Goal: Information Seeking & Learning: Check status

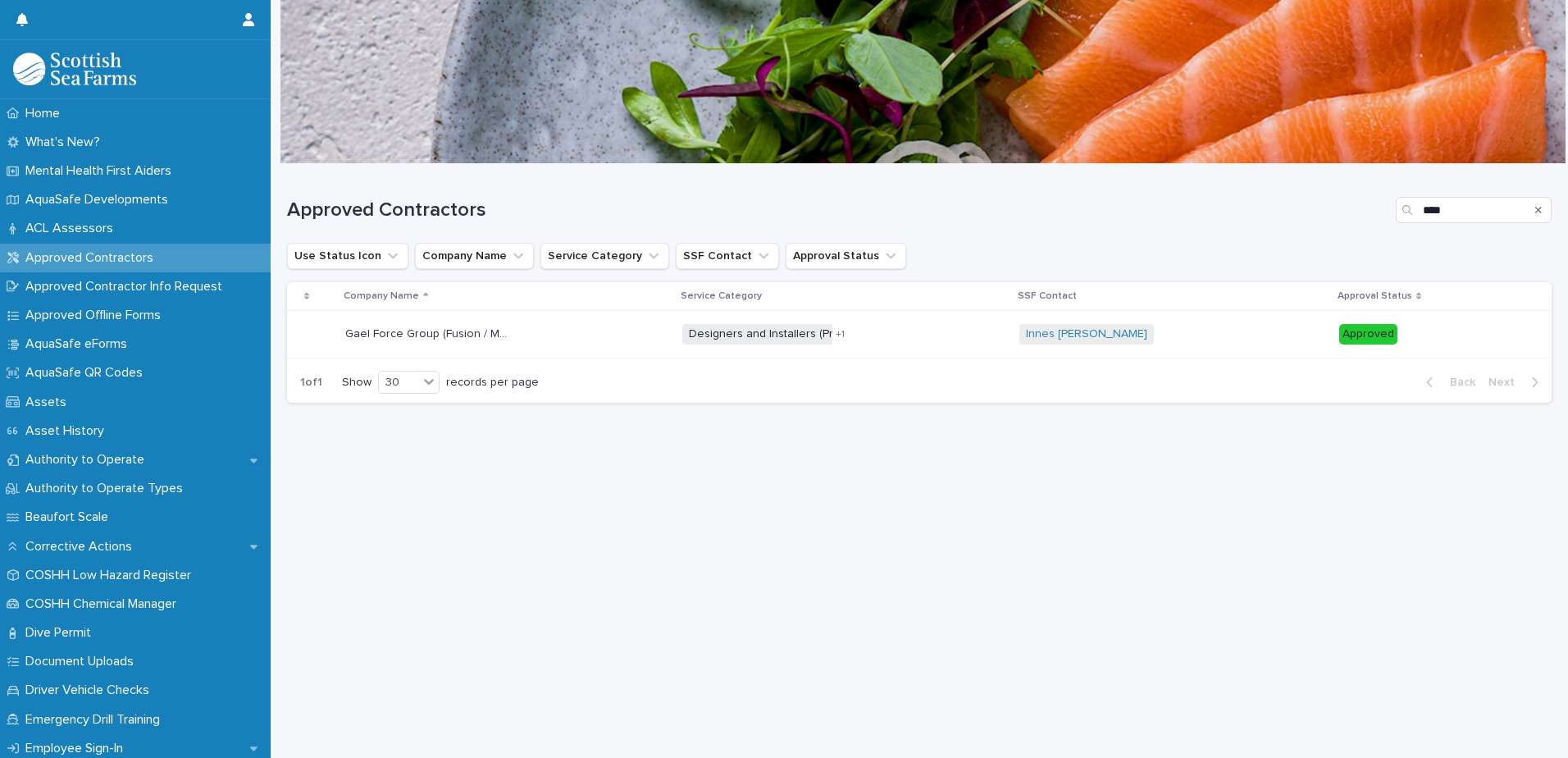
type input "*"
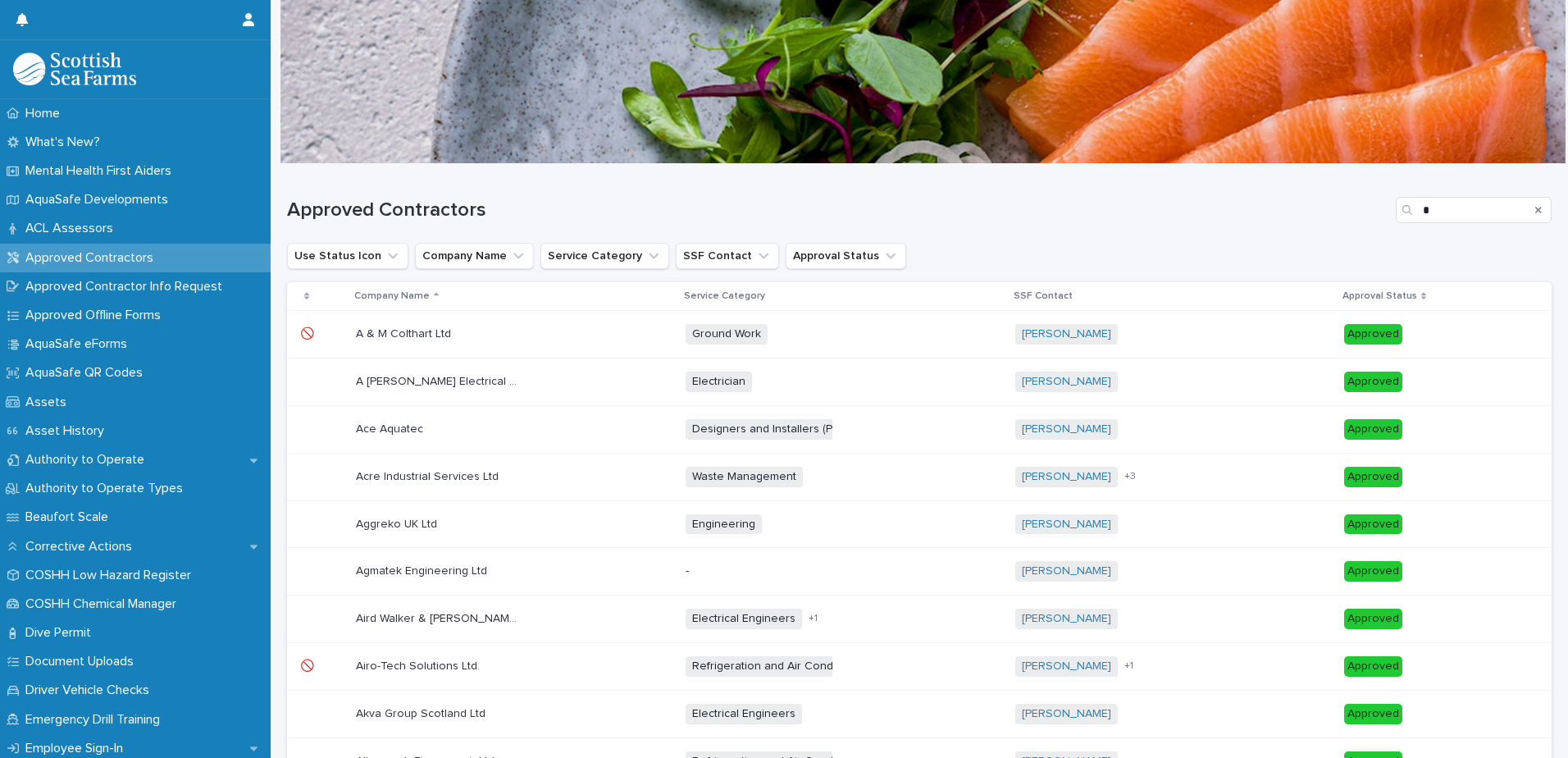
scroll to position [576, 0]
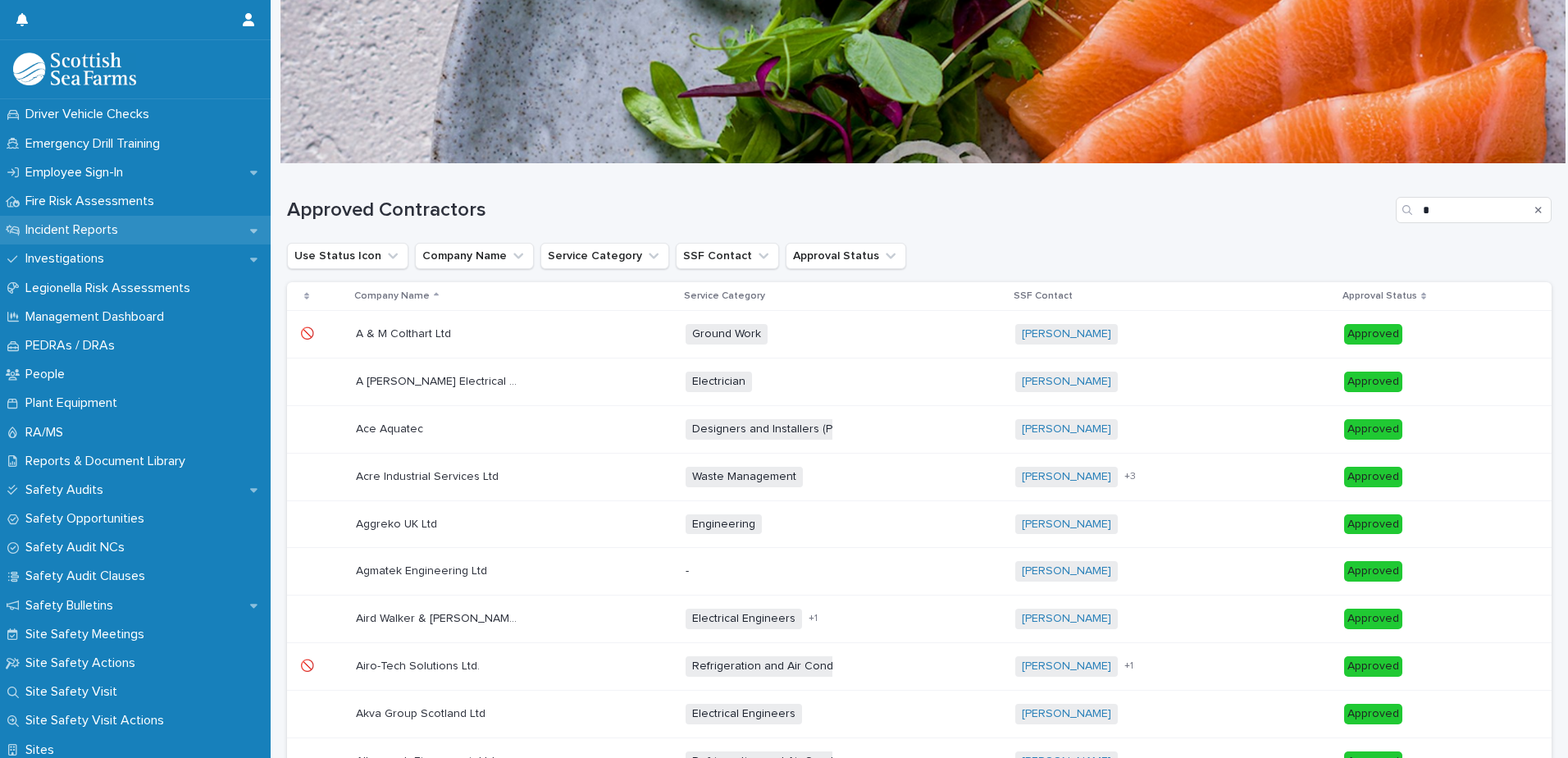
click at [97, 232] on p "Incident Reports" at bounding box center [75, 230] width 113 height 16
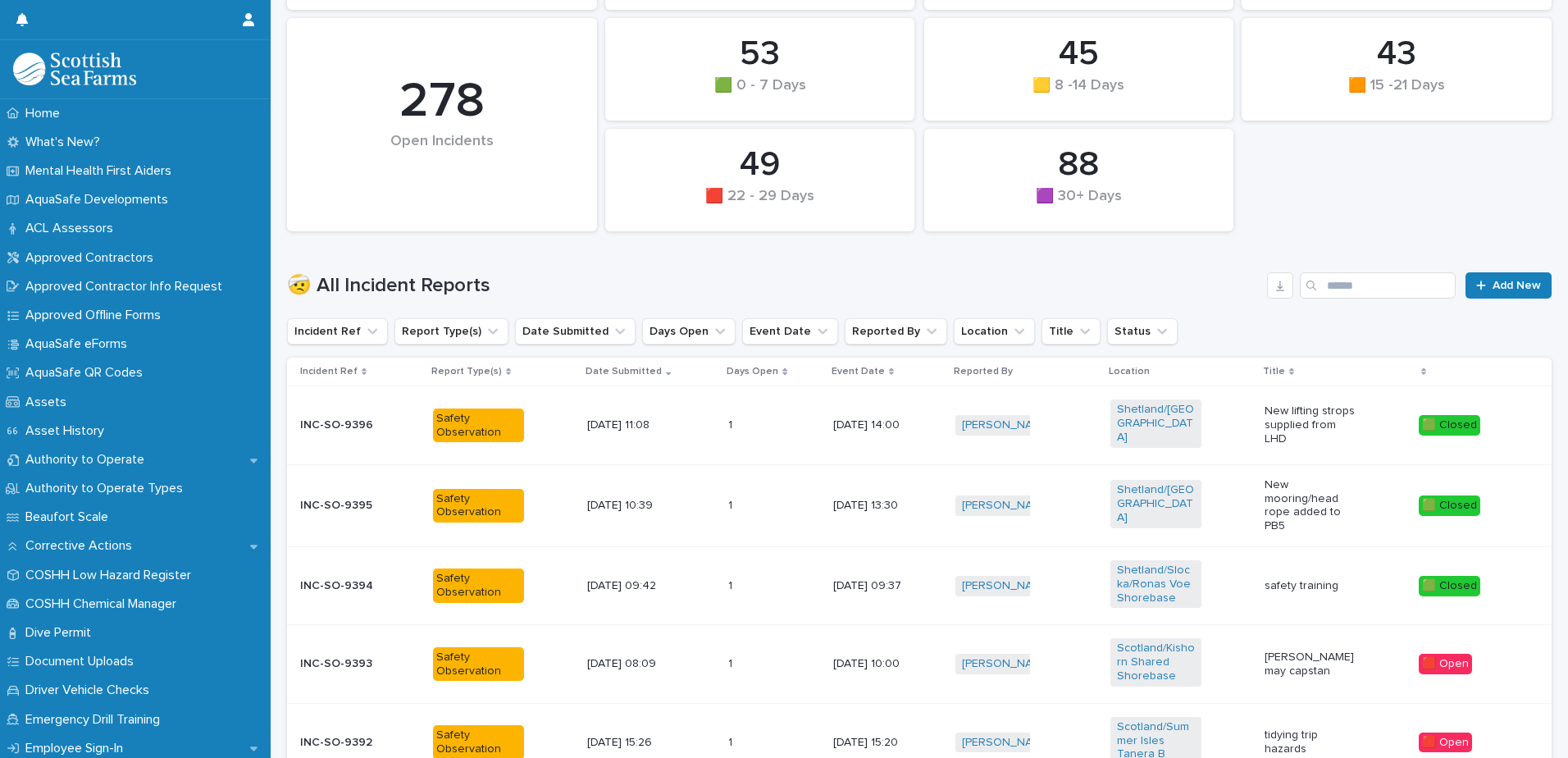
scroll to position [280, 0]
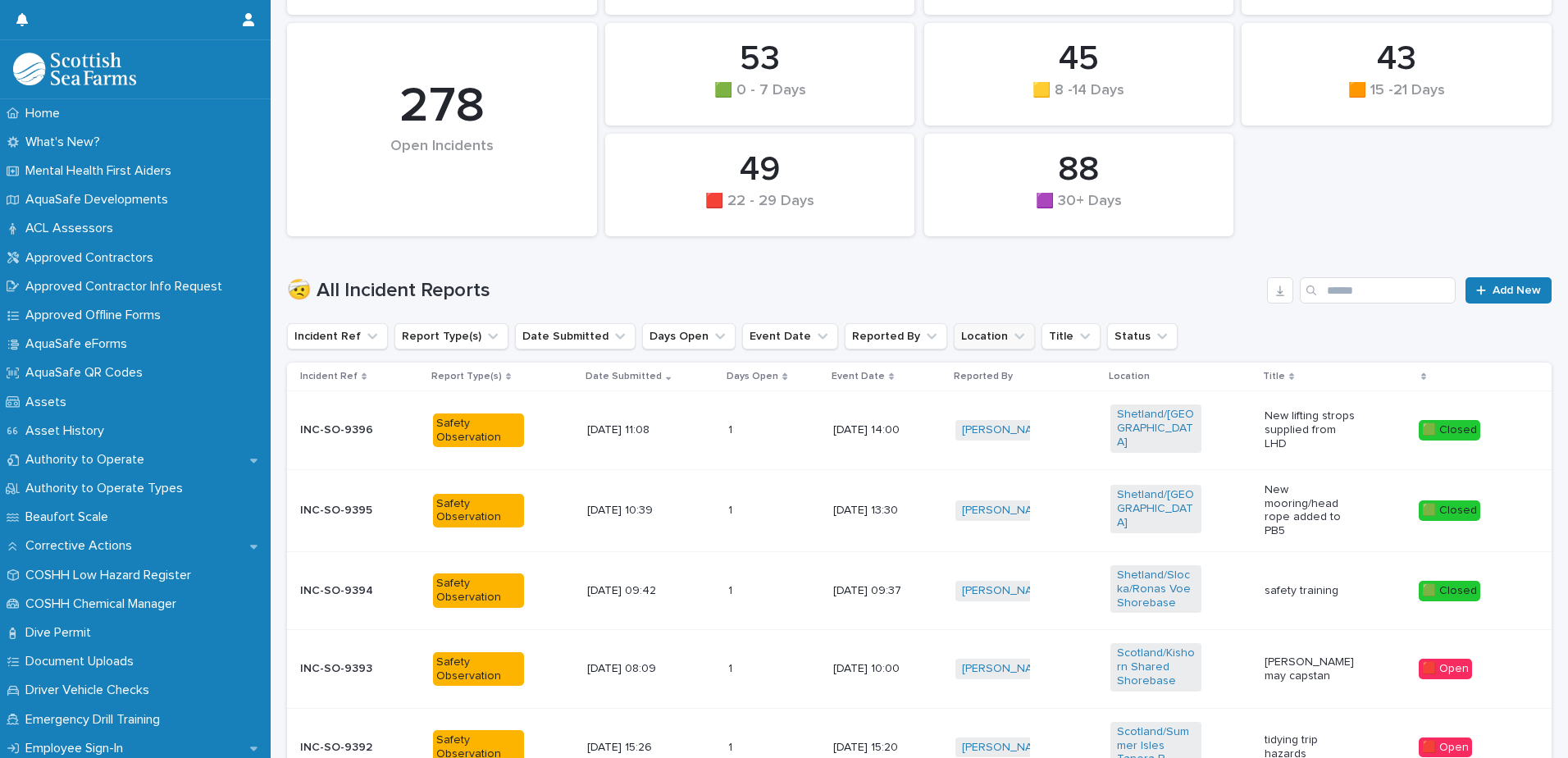
click at [954, 333] on button "Location" at bounding box center [994, 336] width 81 height 27
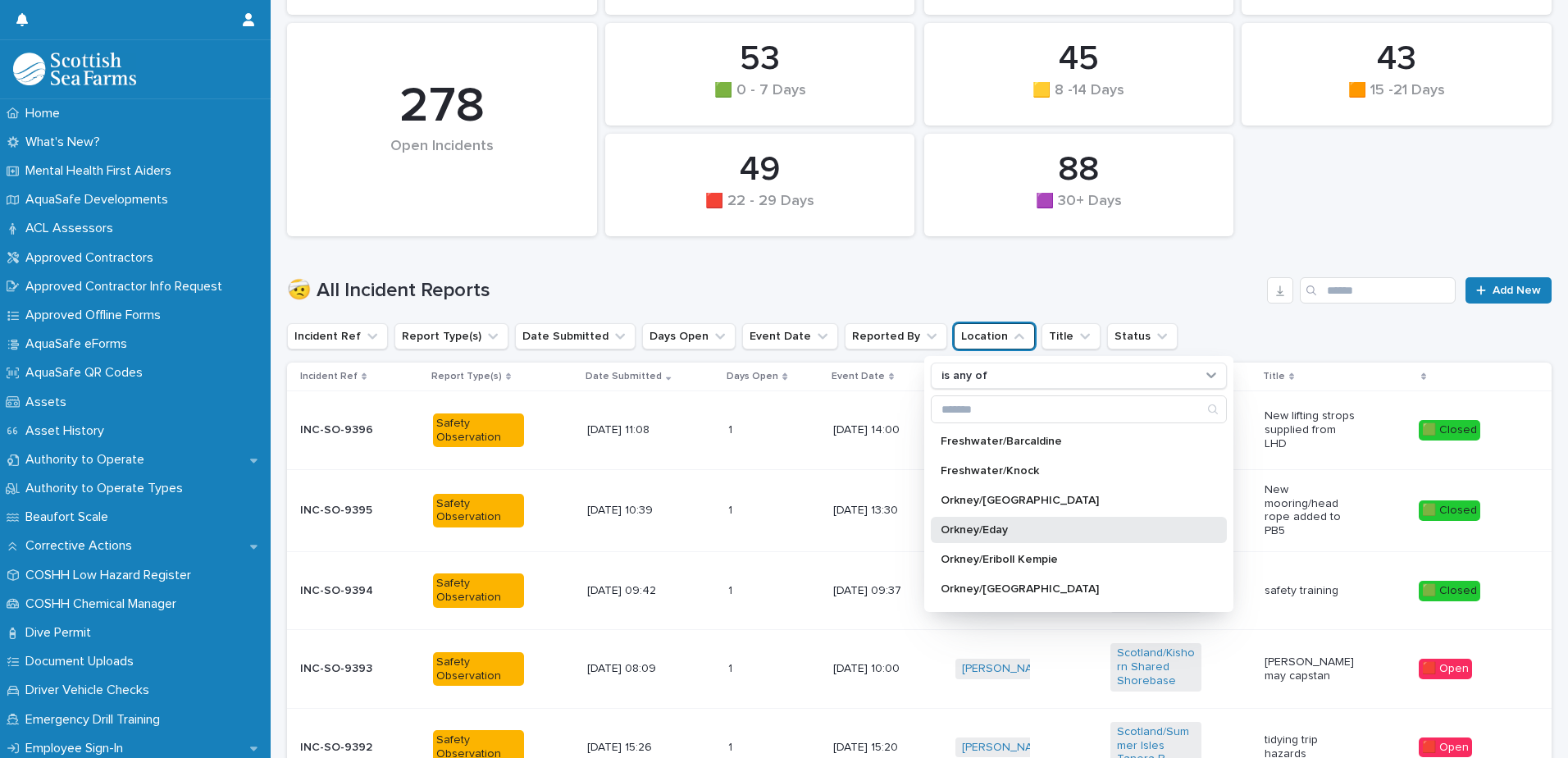
click at [988, 528] on p "Orkney/Eday" at bounding box center [1070, 529] width 260 height 12
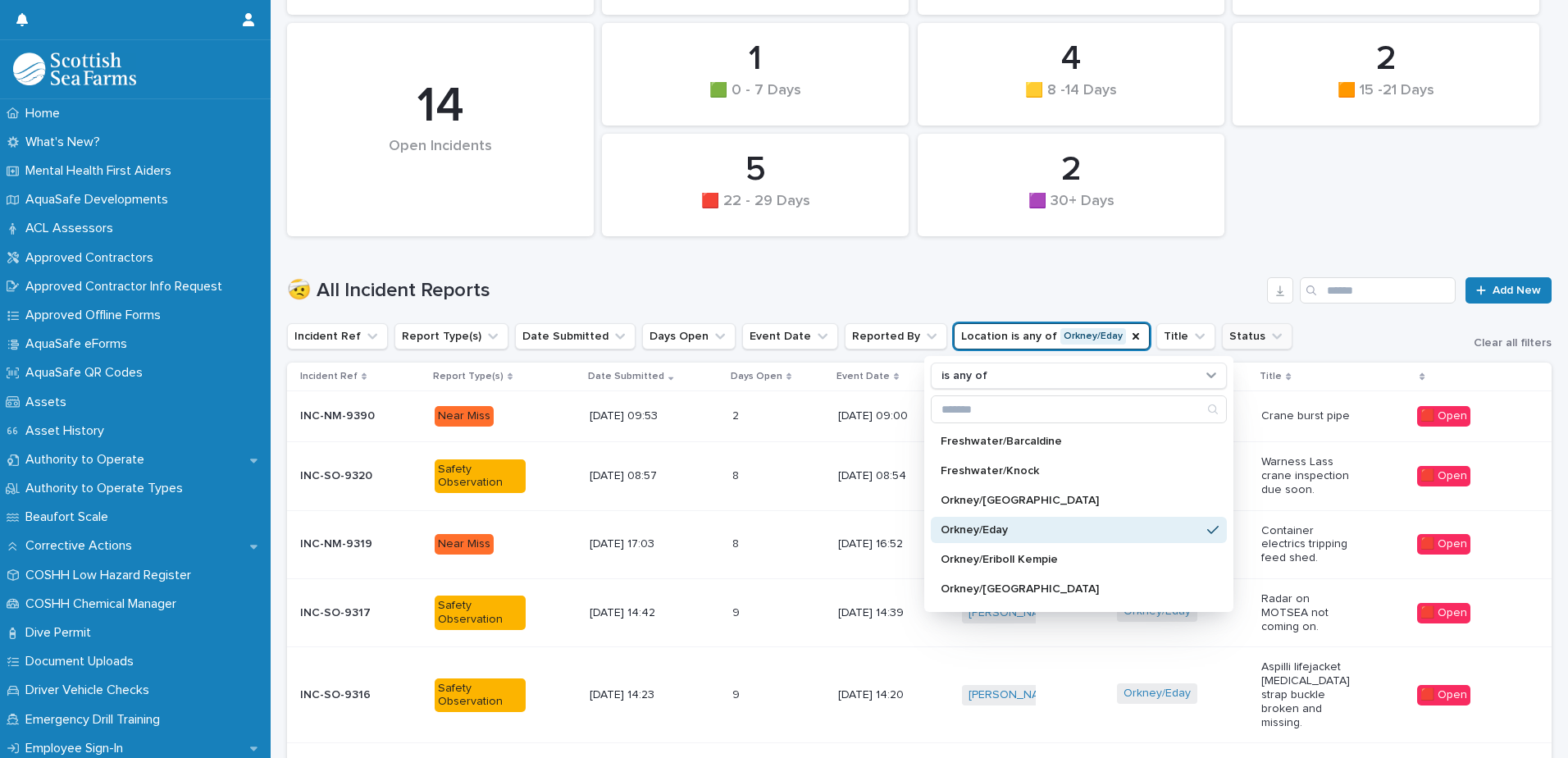
click at [1222, 340] on button "Status" at bounding box center [1257, 336] width 70 height 27
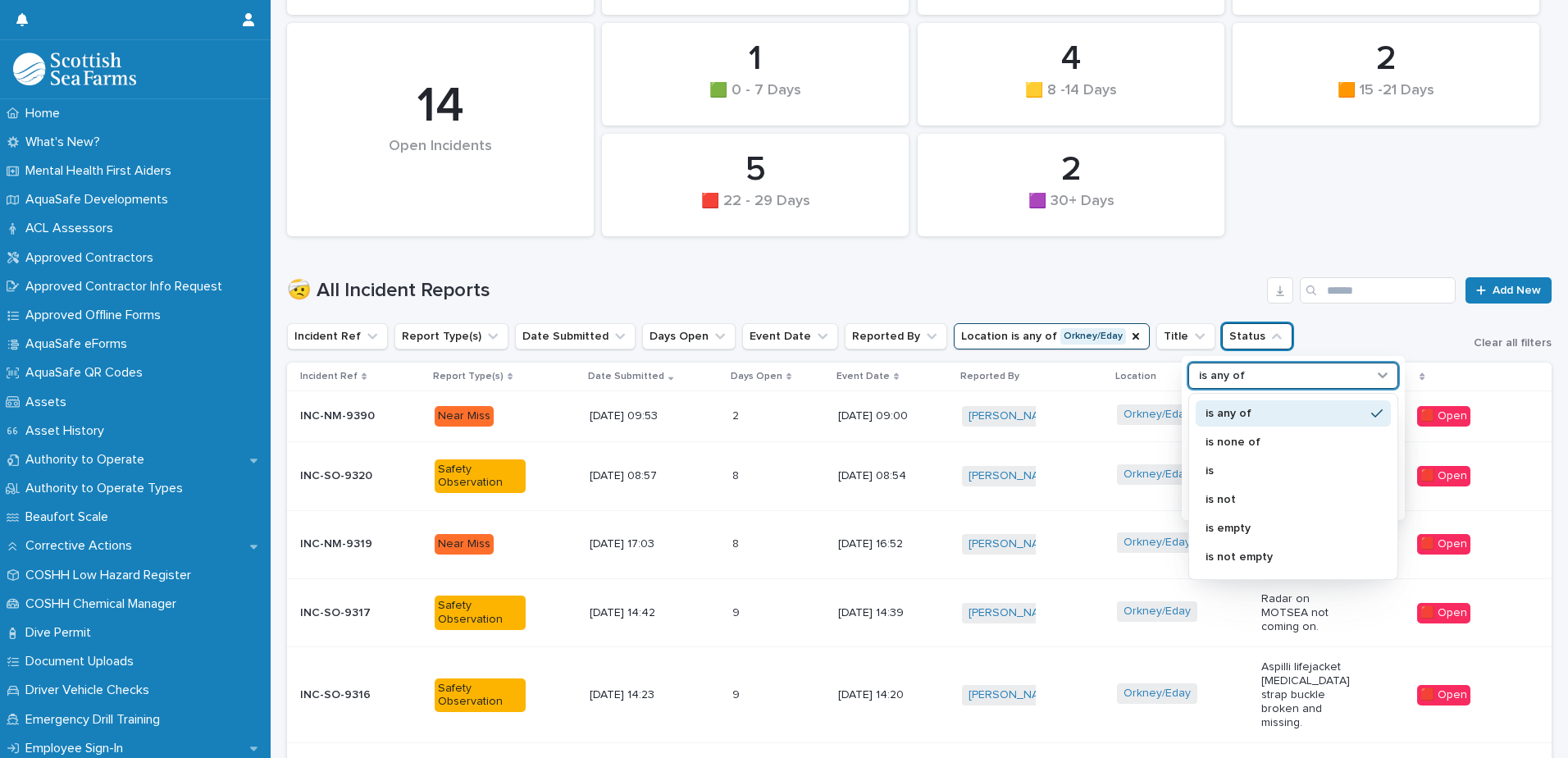
click at [1379, 371] on icon at bounding box center [1382, 374] width 16 height 16
click at [1231, 495] on p "is not" at bounding box center [1285, 499] width 159 height 12
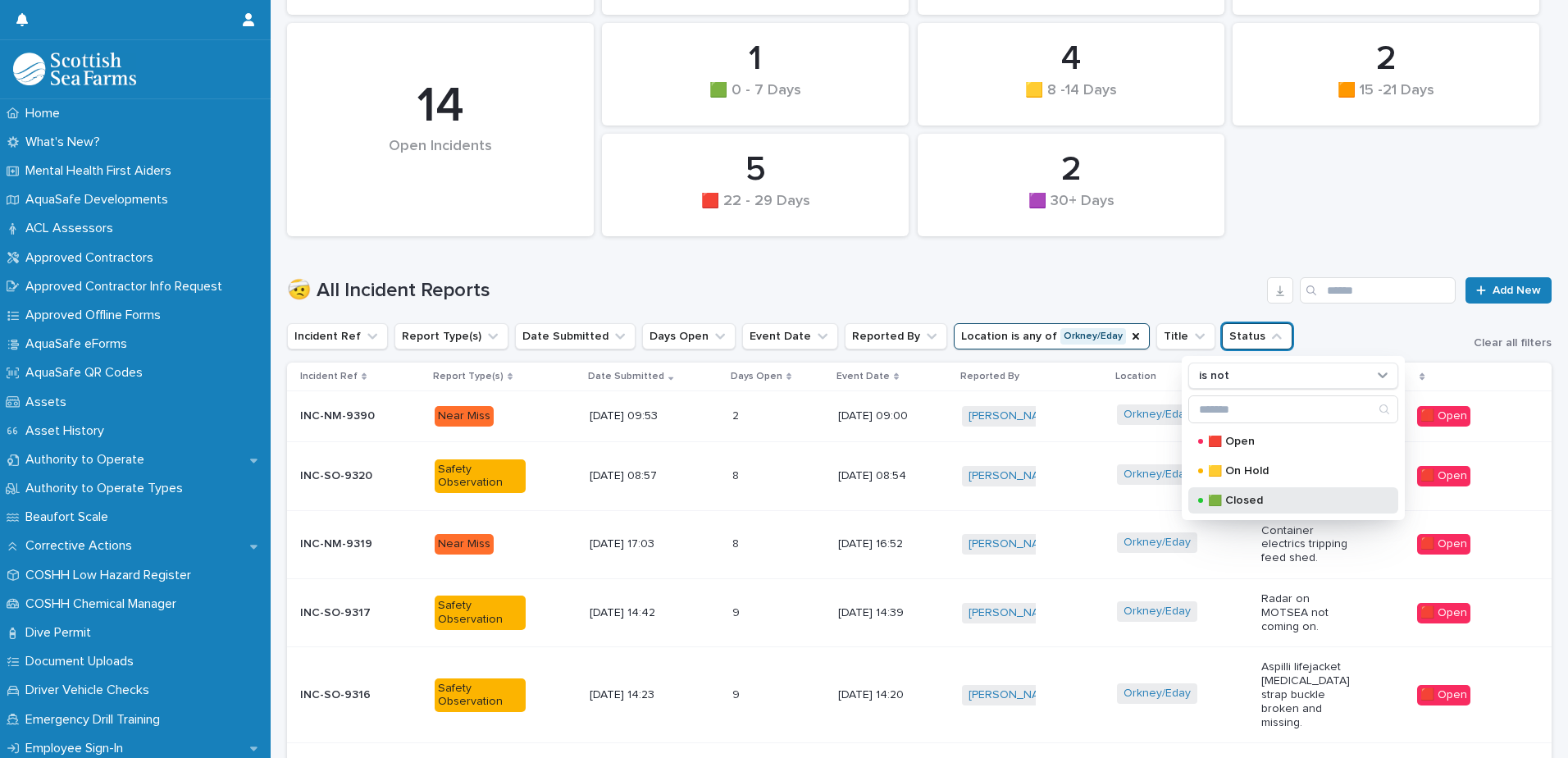
click at [1247, 502] on p "🟩 Closed" at bounding box center [1289, 500] width 164 height 12
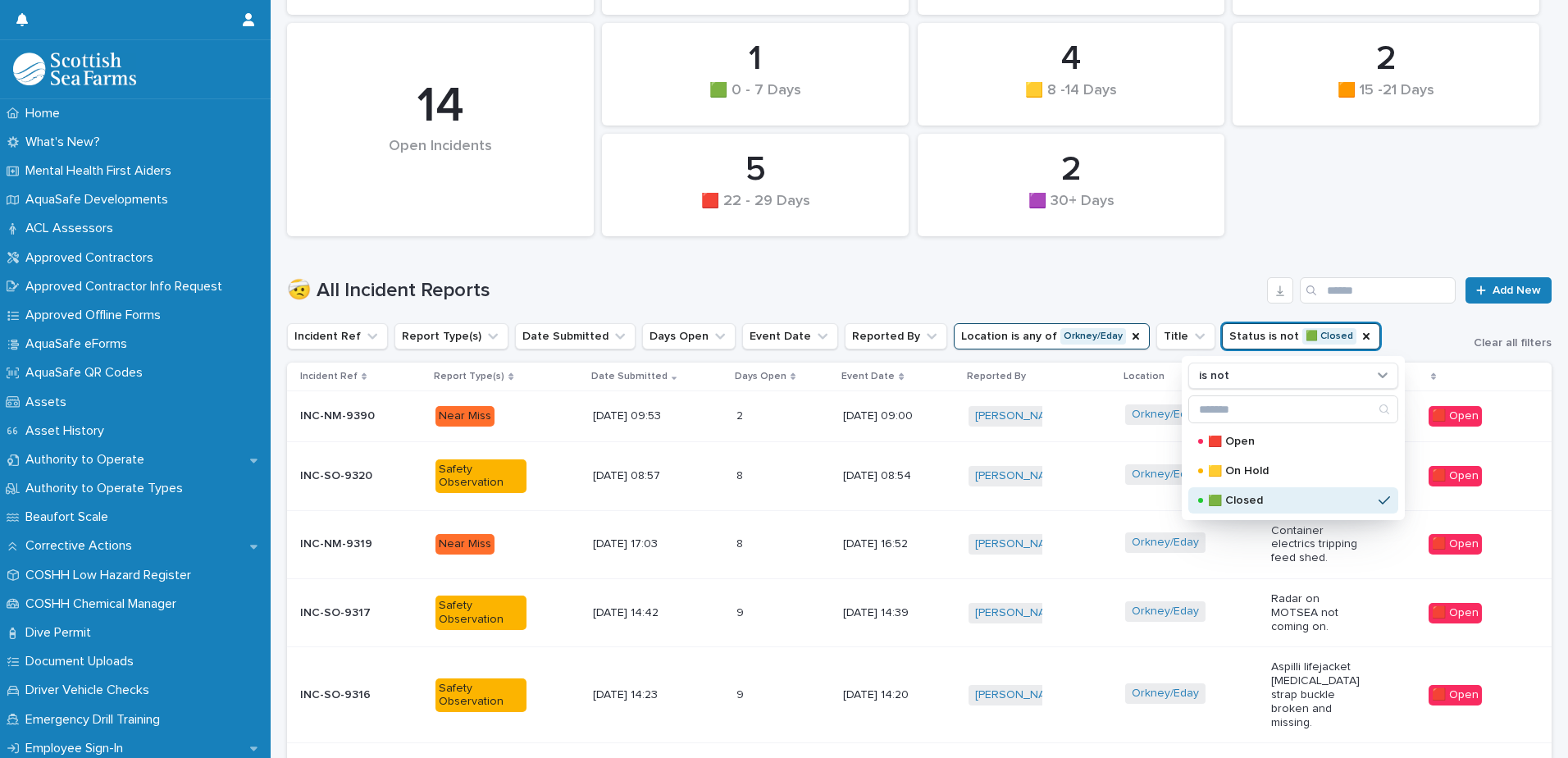
click at [1254, 217] on div "2 🟧 15 -21 Days 1 🟩 0 - 7 Days 0 🟪 Property Damage 2 🟪 30+ Days 4 🟨 8 -14 Days …" at bounding box center [919, 74] width 1281 height 341
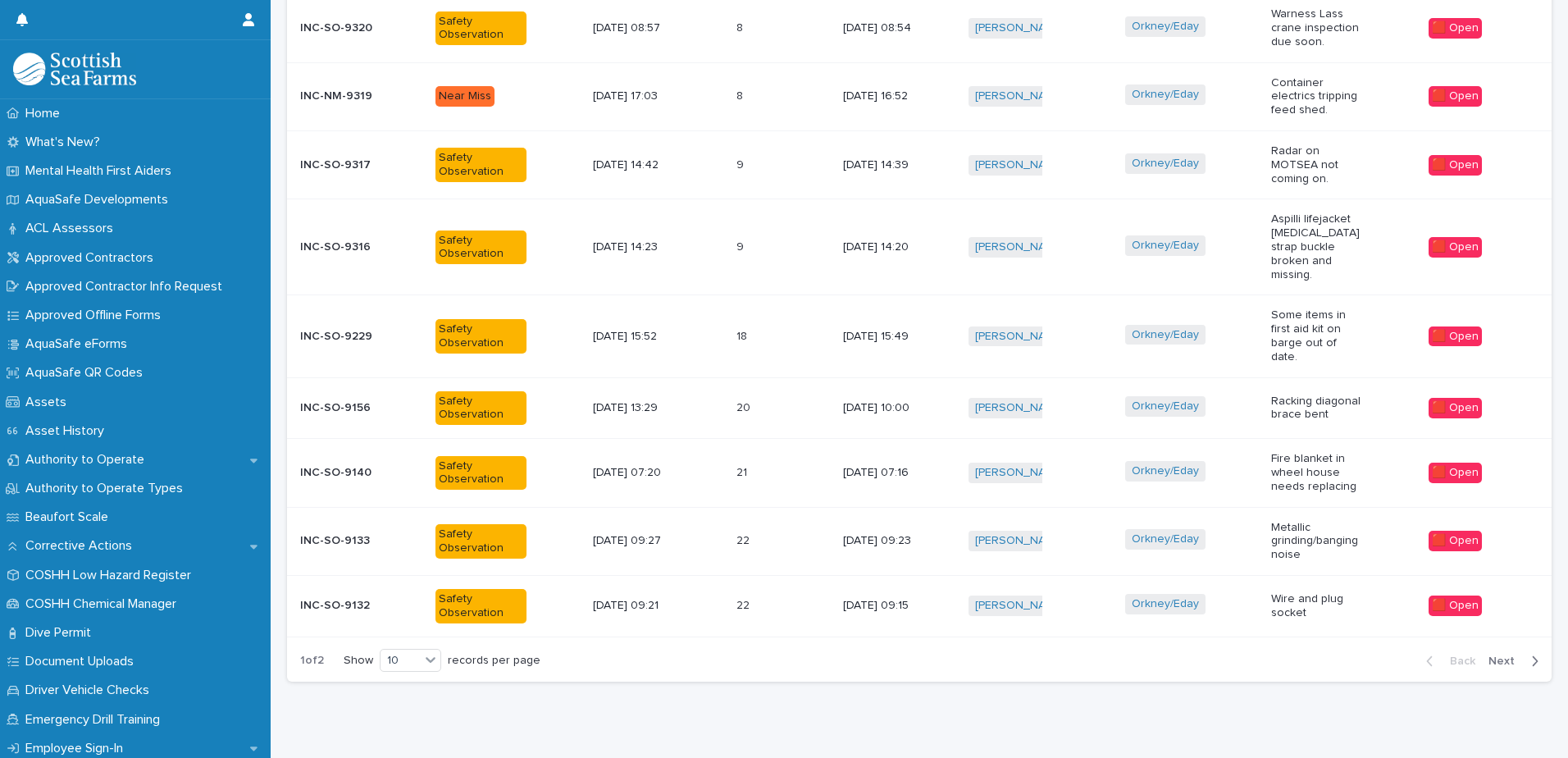
scroll to position [731, 0]
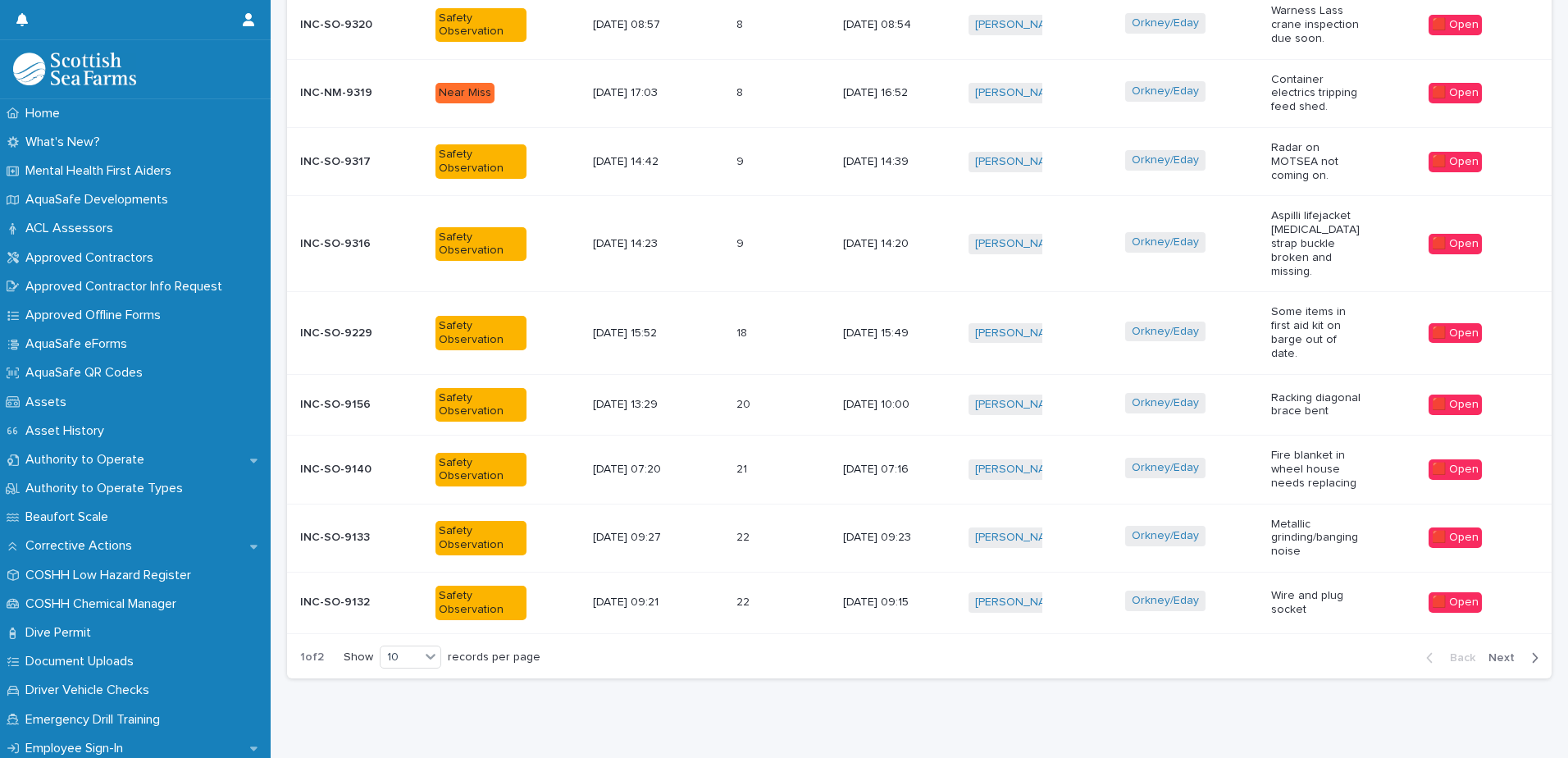
click at [1493, 652] on span "Next" at bounding box center [1506, 657] width 36 height 12
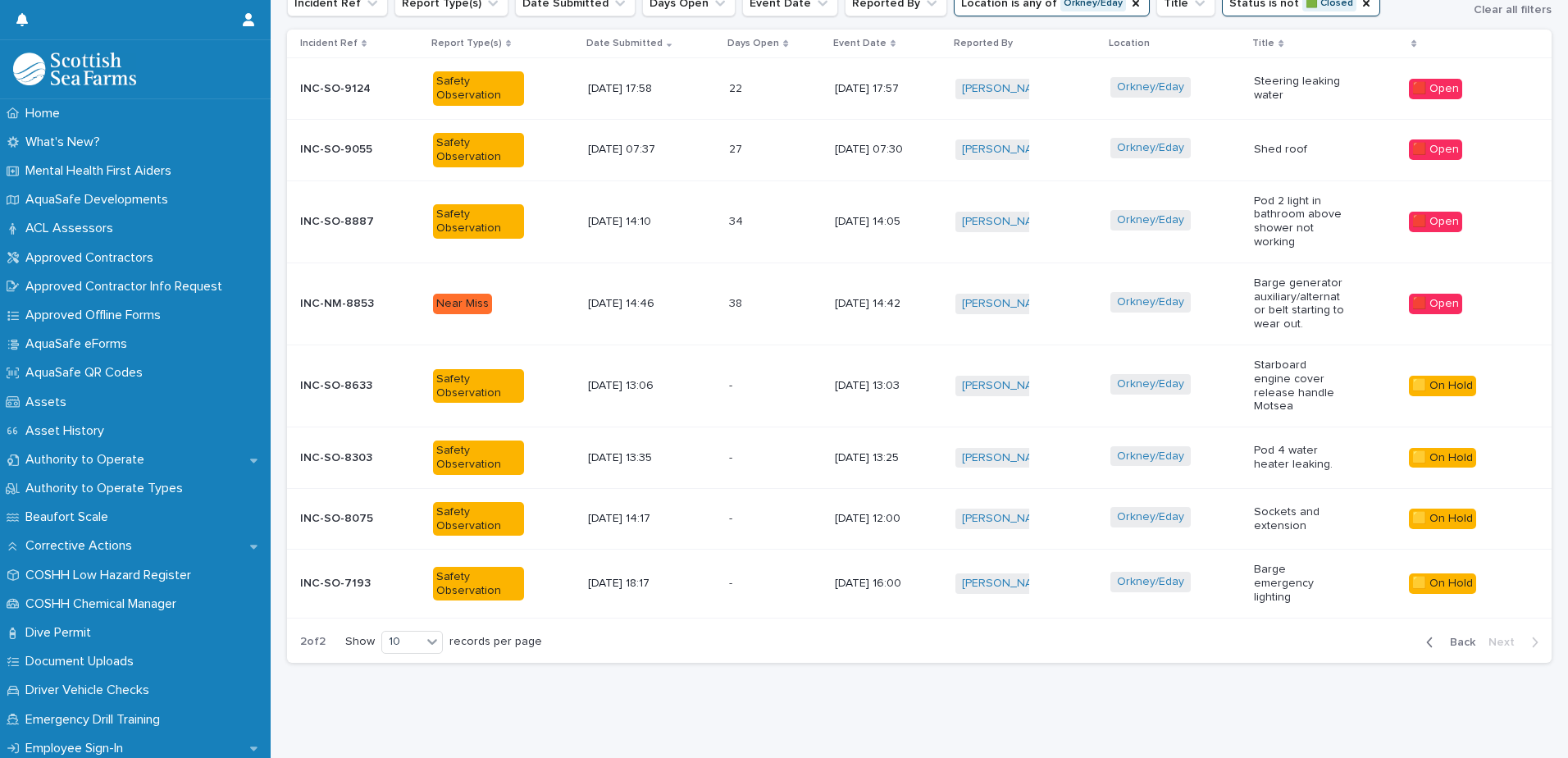
scroll to position [604, 0]
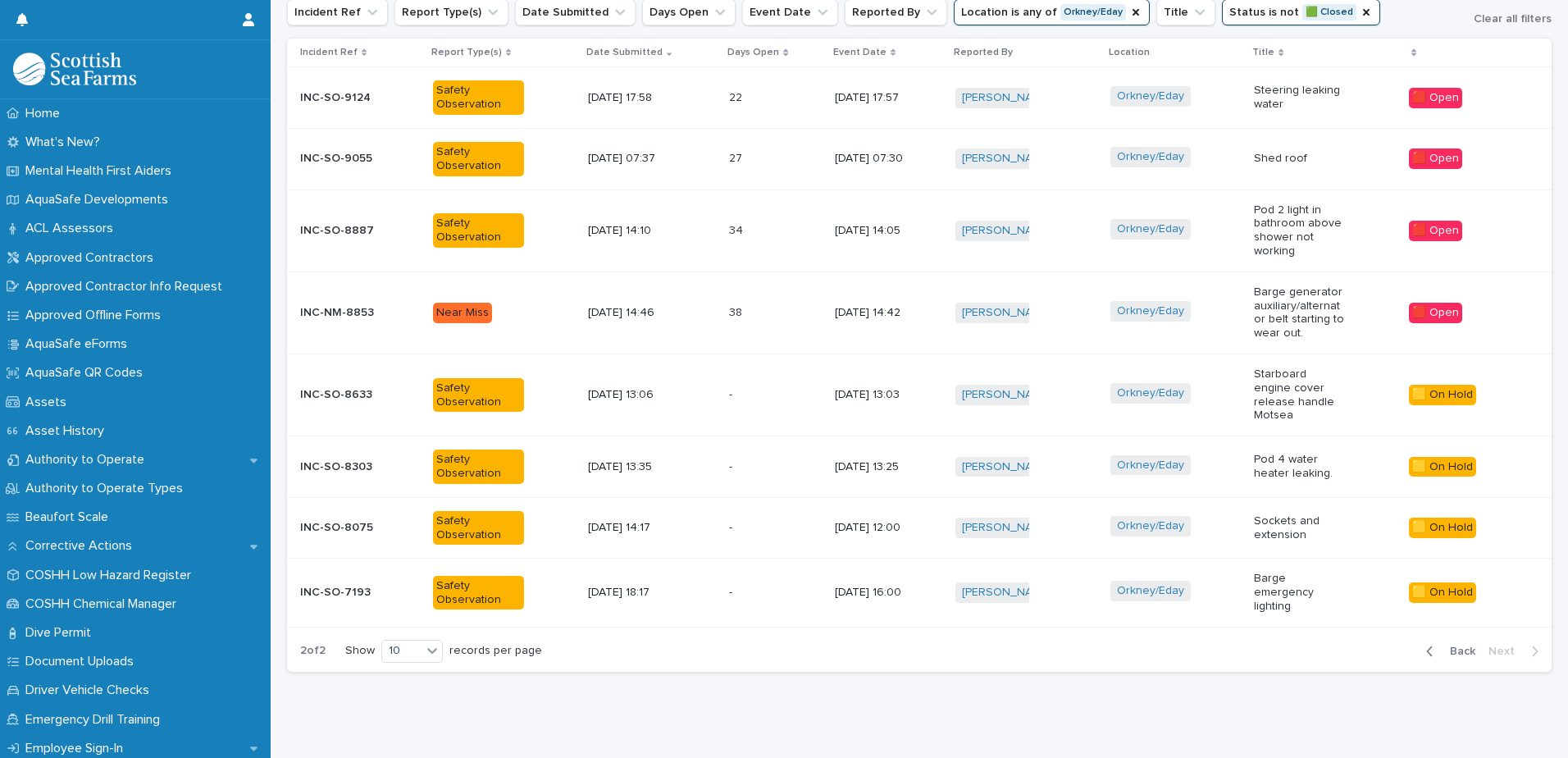
click at [1440, 645] on span "Back" at bounding box center [1457, 651] width 36 height 12
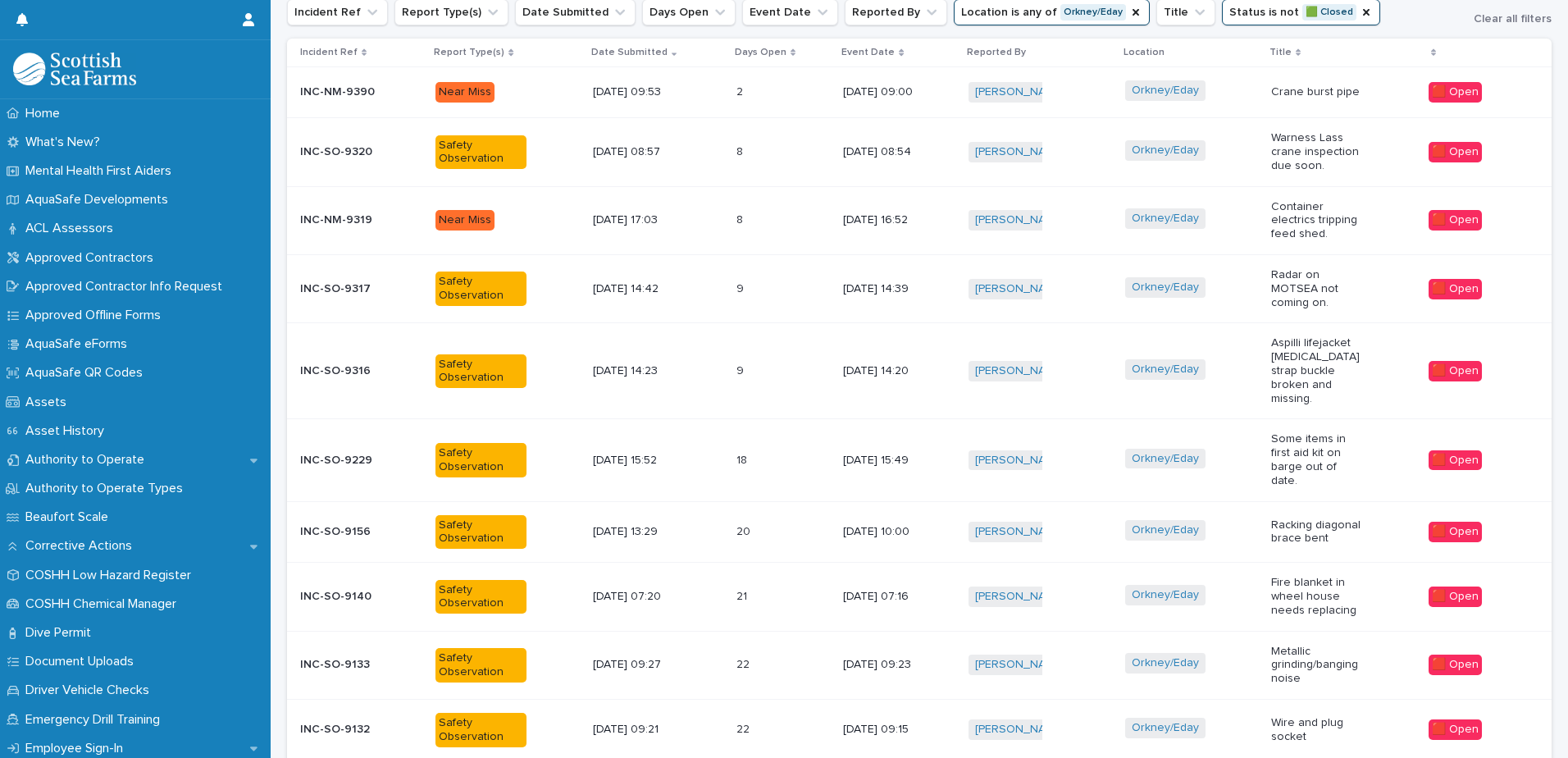
scroll to position [667, 0]
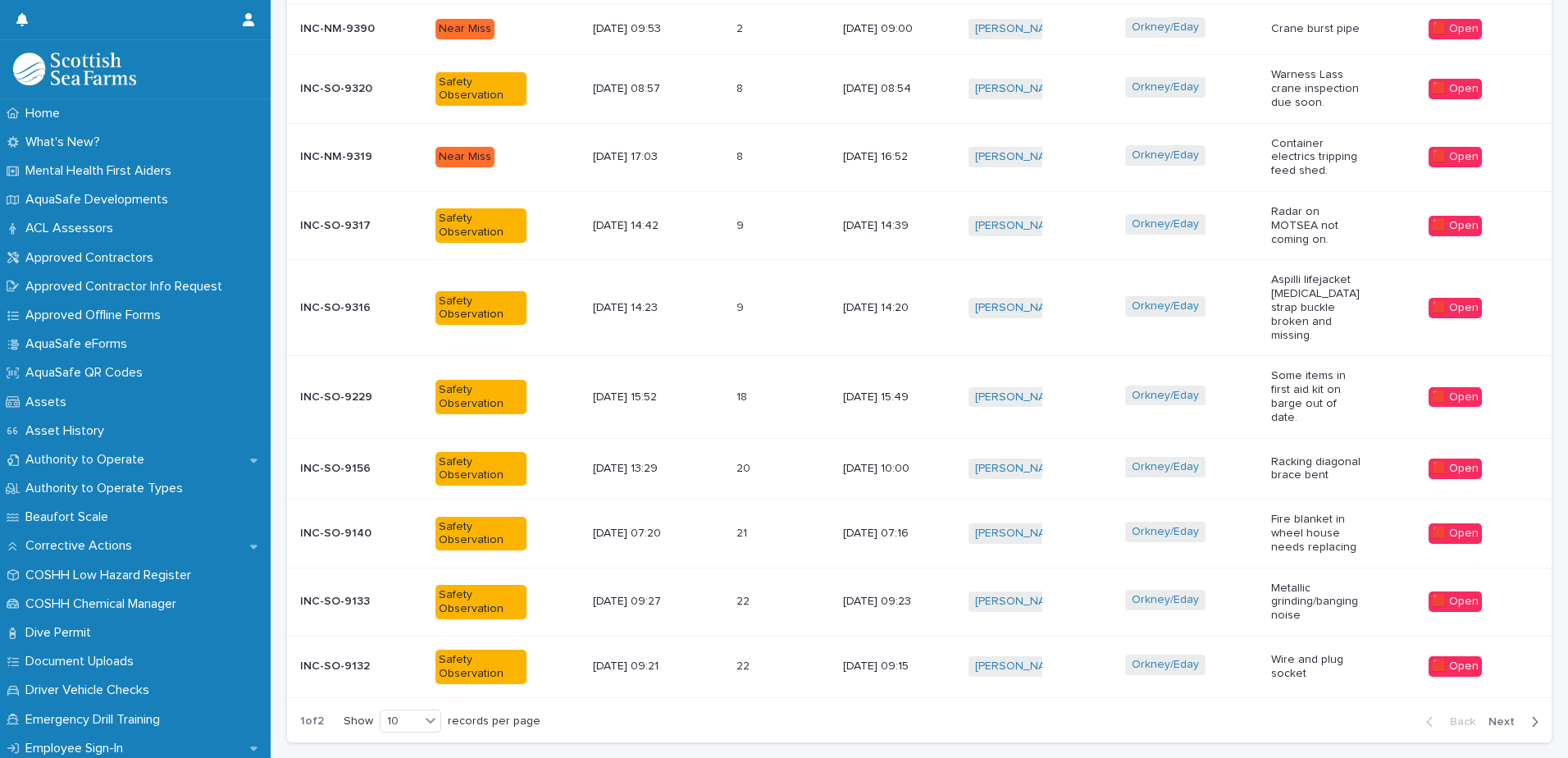
click at [1490, 716] on span "Next" at bounding box center [1506, 721] width 36 height 12
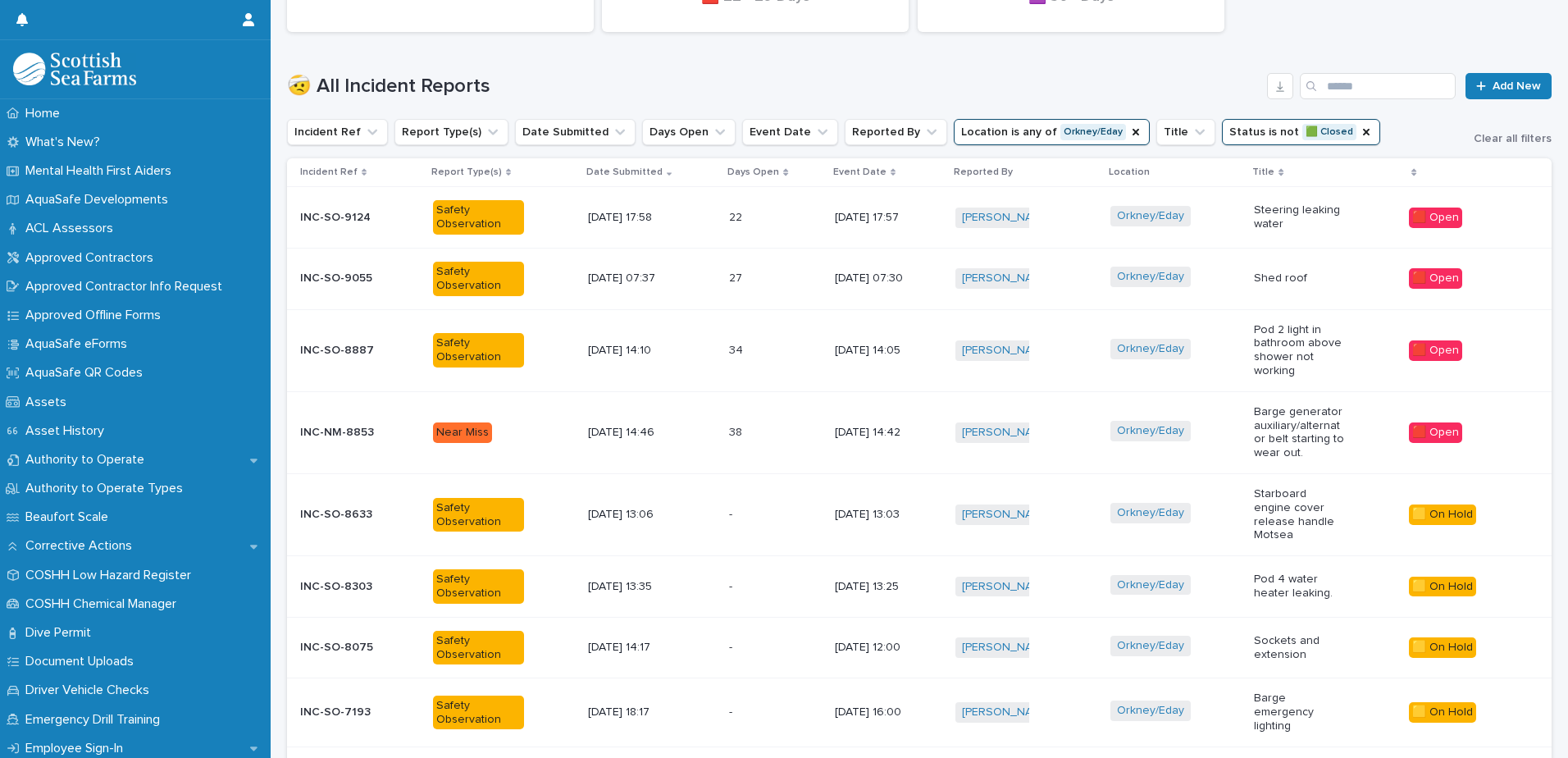
scroll to position [604, 0]
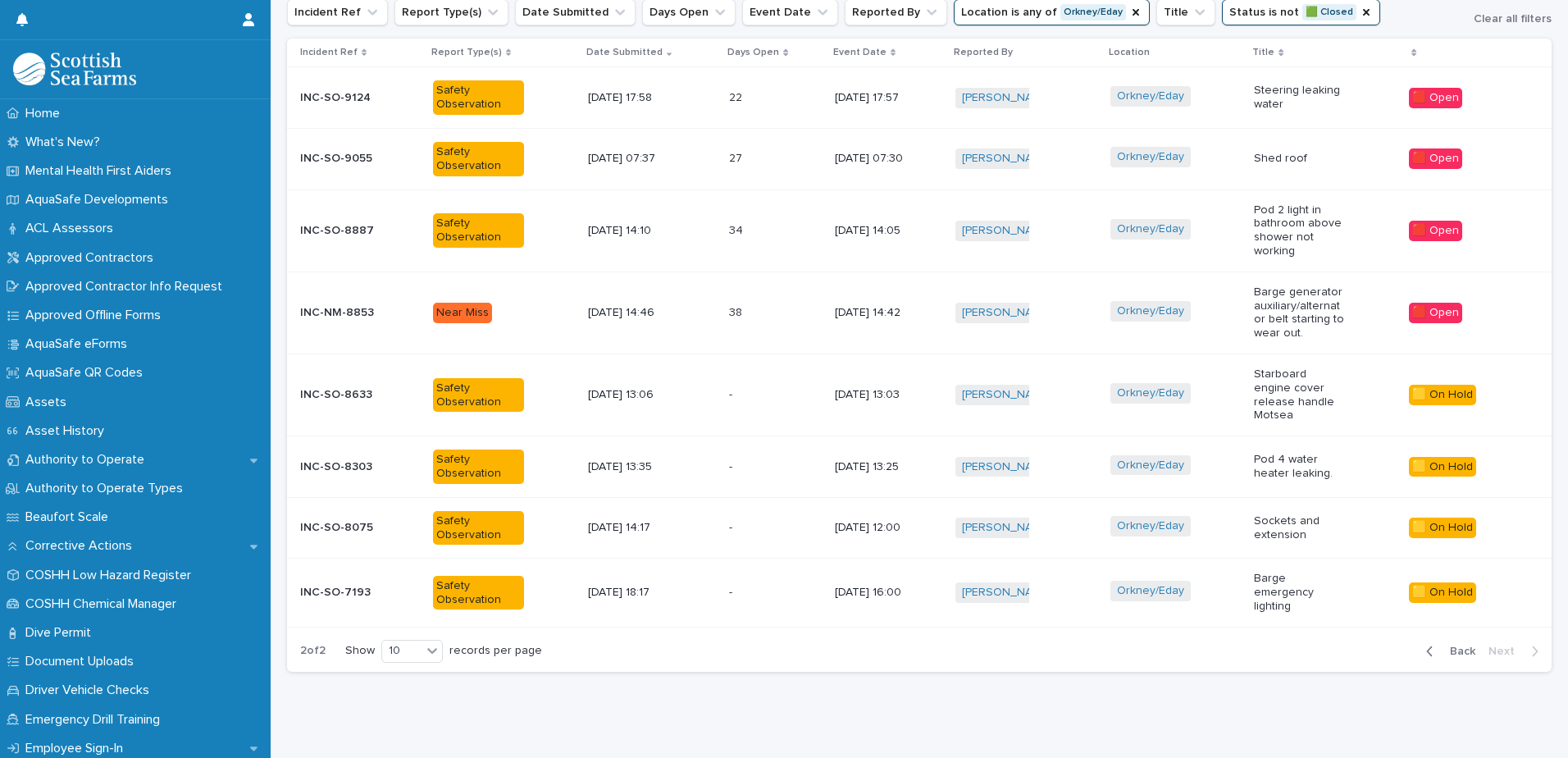
click at [1444, 645] on span "Back" at bounding box center [1457, 651] width 36 height 12
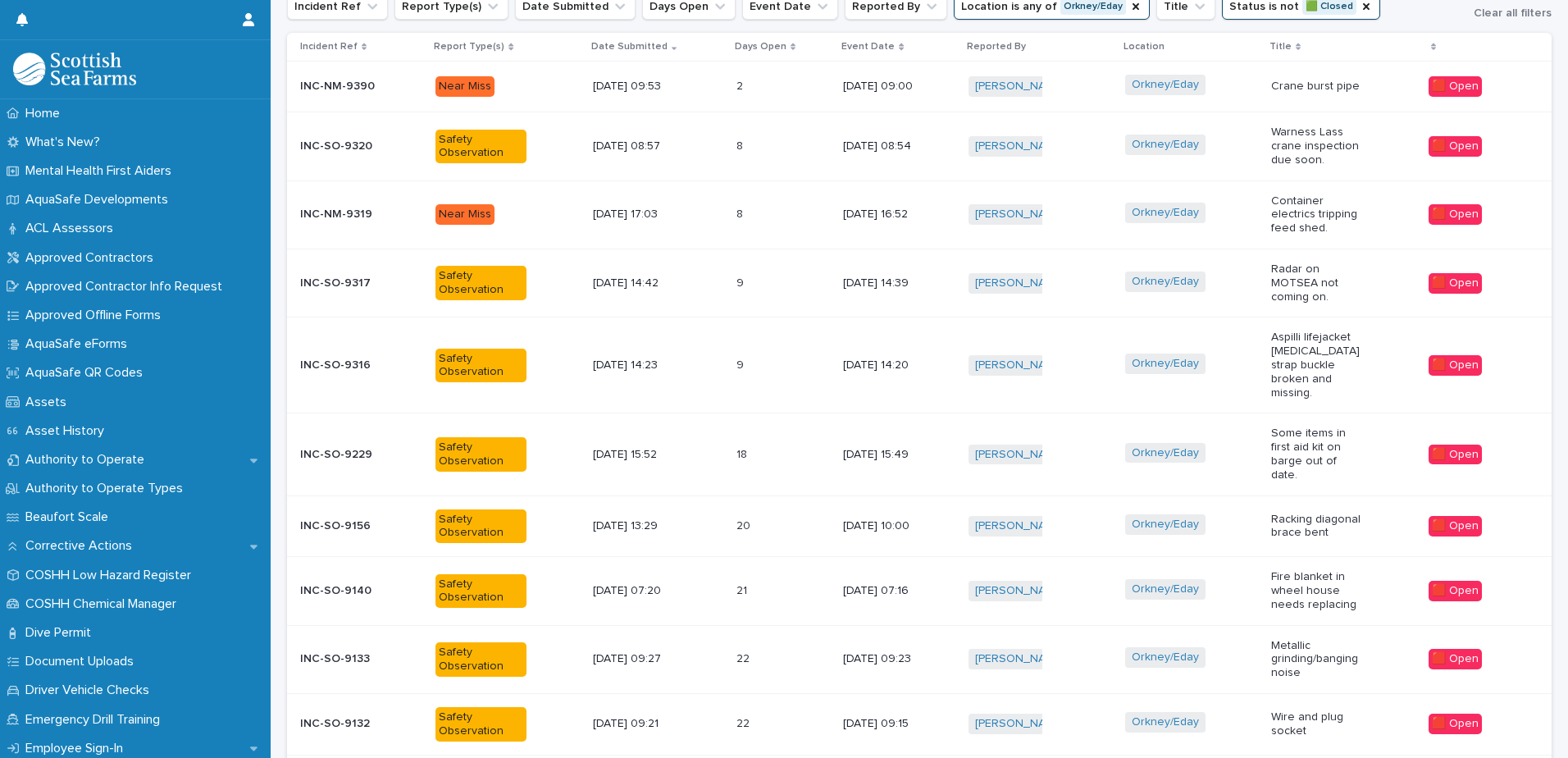
scroll to position [633, 0]
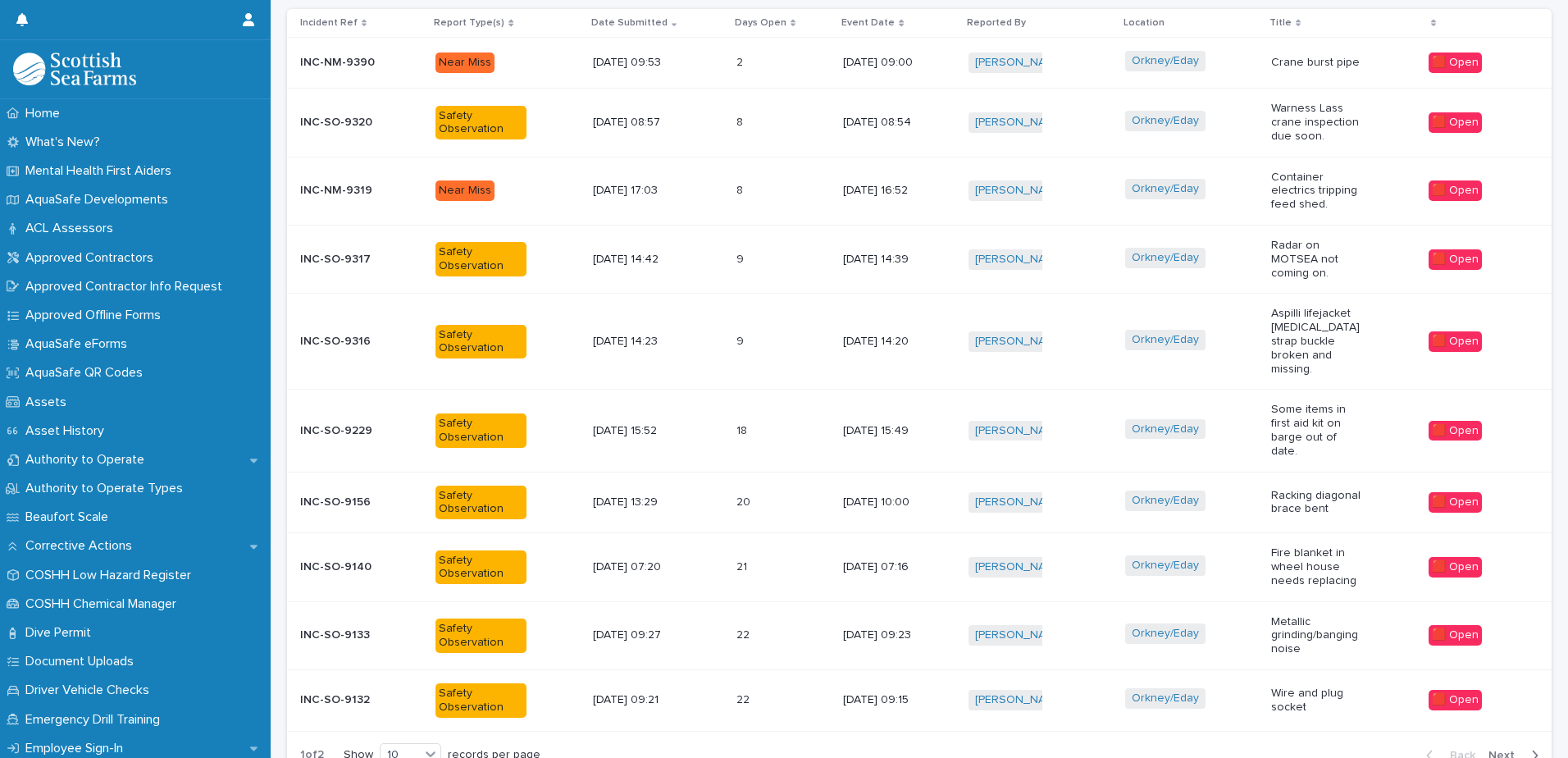
click at [1554, 85] on div "Loading... Saving… Loading... Saving… 2 🟧 15 -21 Days 1 🟩 0 - 7 Days 0 🟪 Proper…" at bounding box center [919, 200] width 1297 height 1341
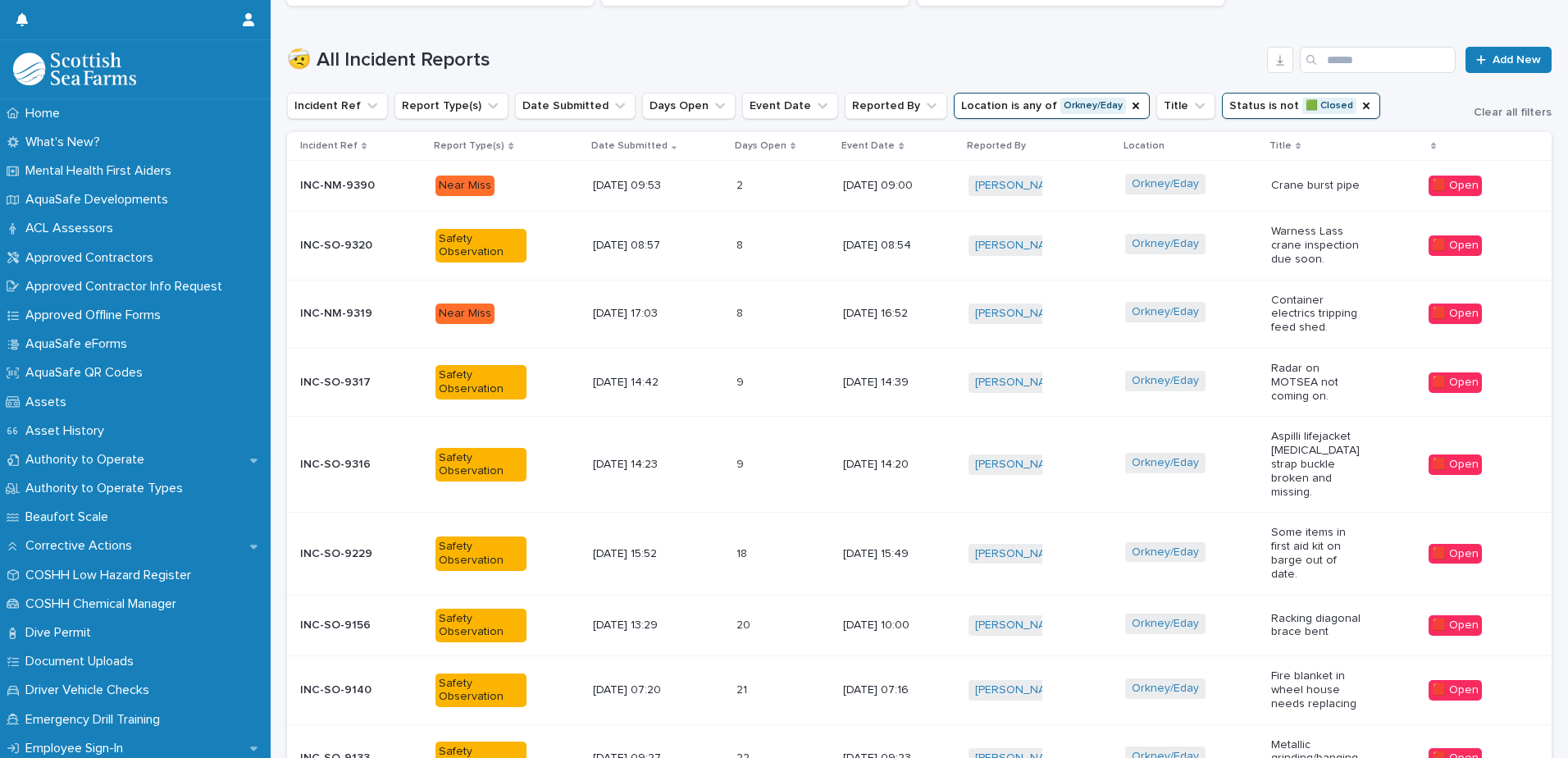
scroll to position [519, 0]
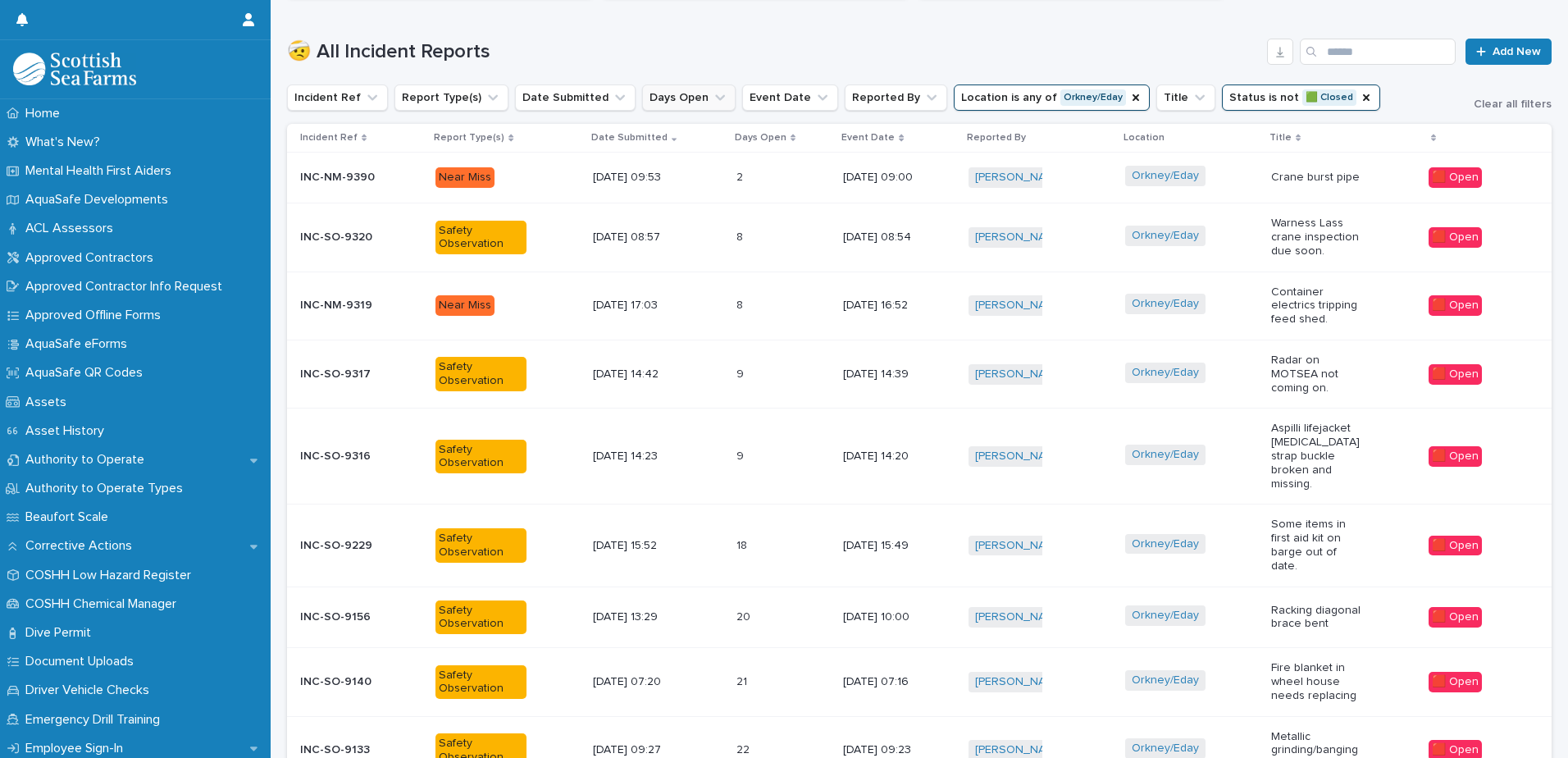
click at [689, 100] on button "Days Open" at bounding box center [688, 97] width 93 height 27
click at [711, 98] on icon "Days Open" at bounding box center [719, 98] width 16 height 16
click at [790, 138] on icon at bounding box center [792, 138] width 5 height 7
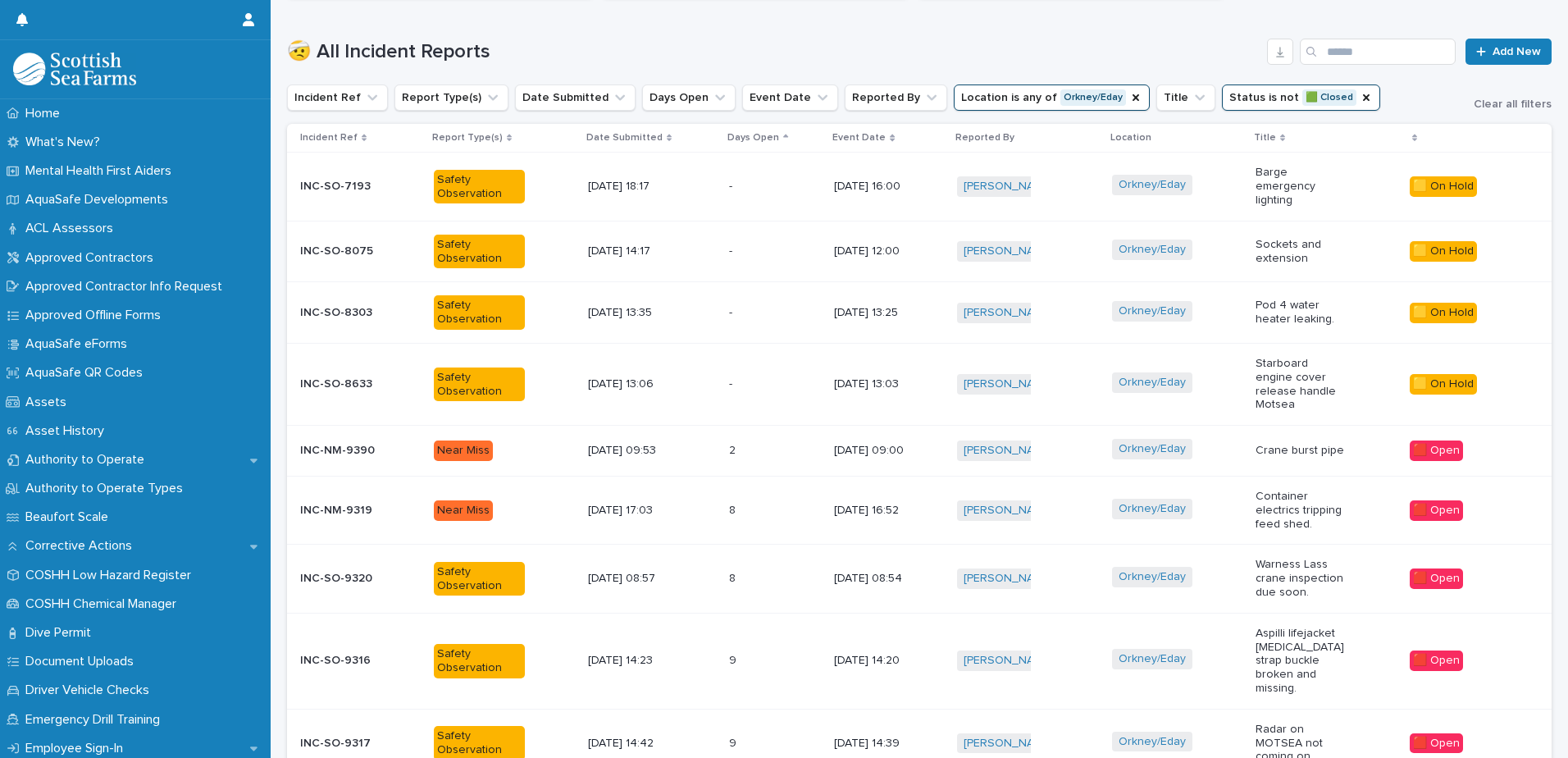
scroll to position [515, 0]
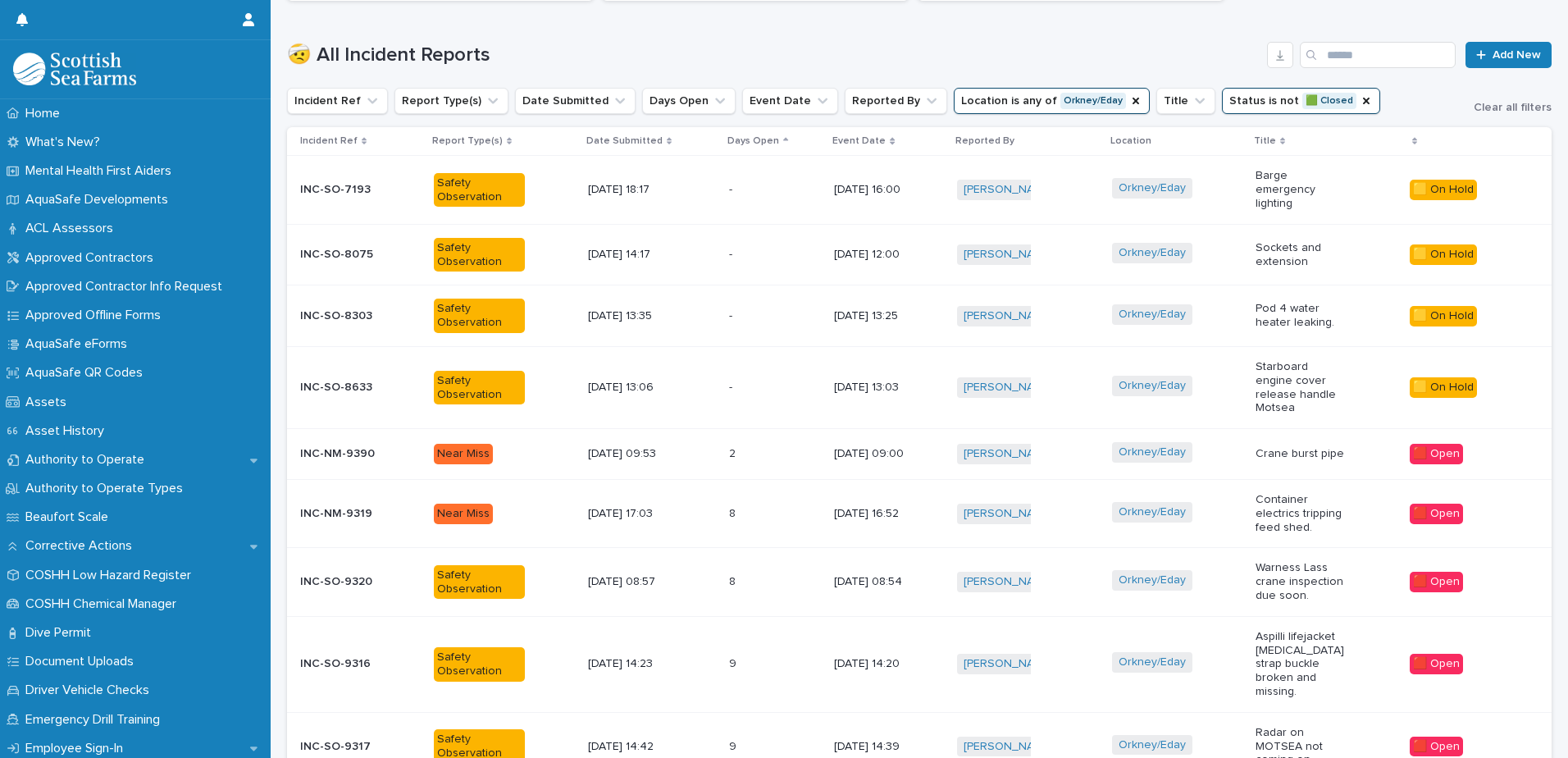
click at [783, 138] on div "Days Open" at bounding box center [775, 141] width 95 height 18
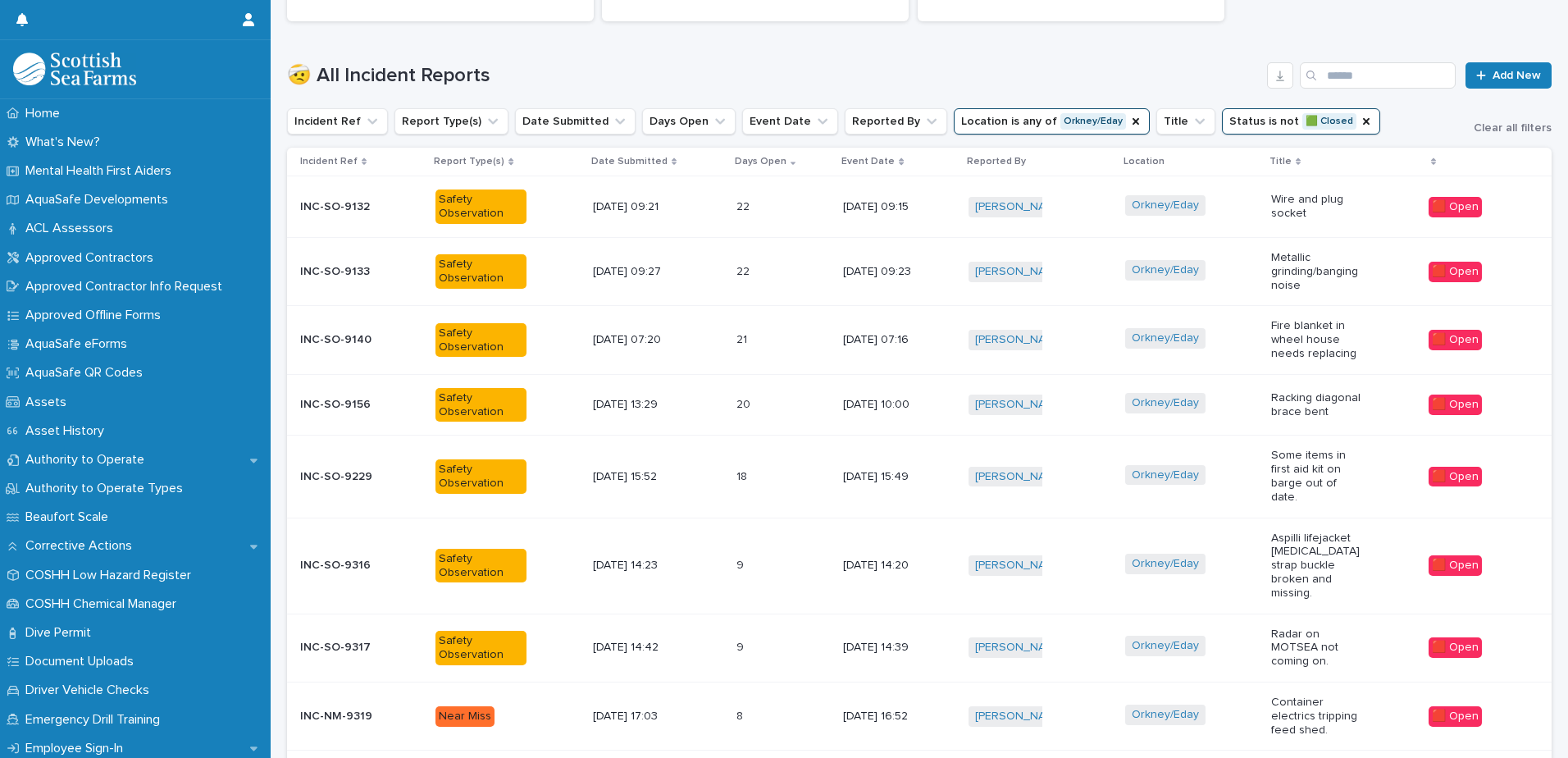
scroll to position [461, 0]
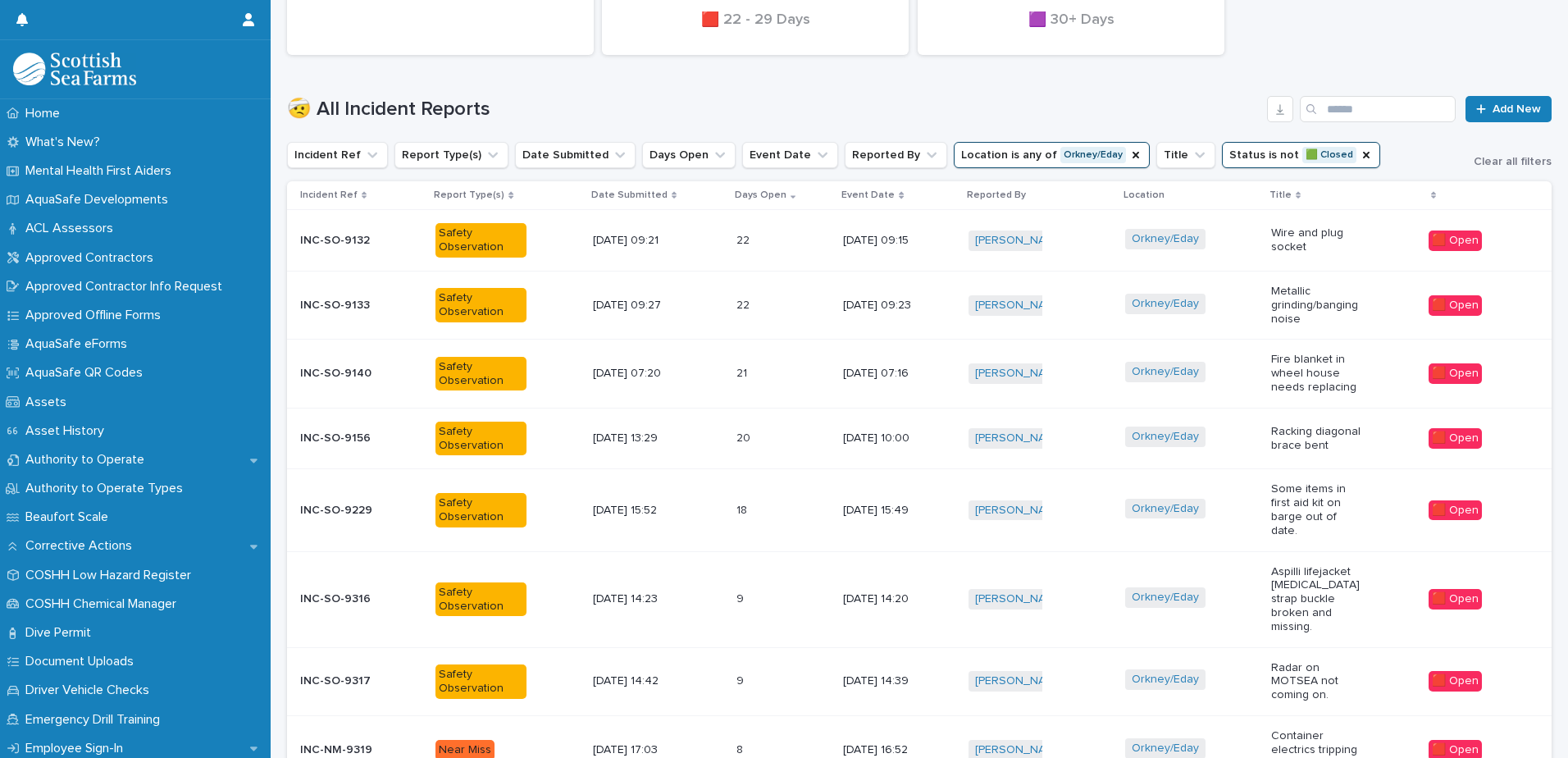
click at [472, 237] on div "Safety Observation" at bounding box center [481, 241] width 91 height 35
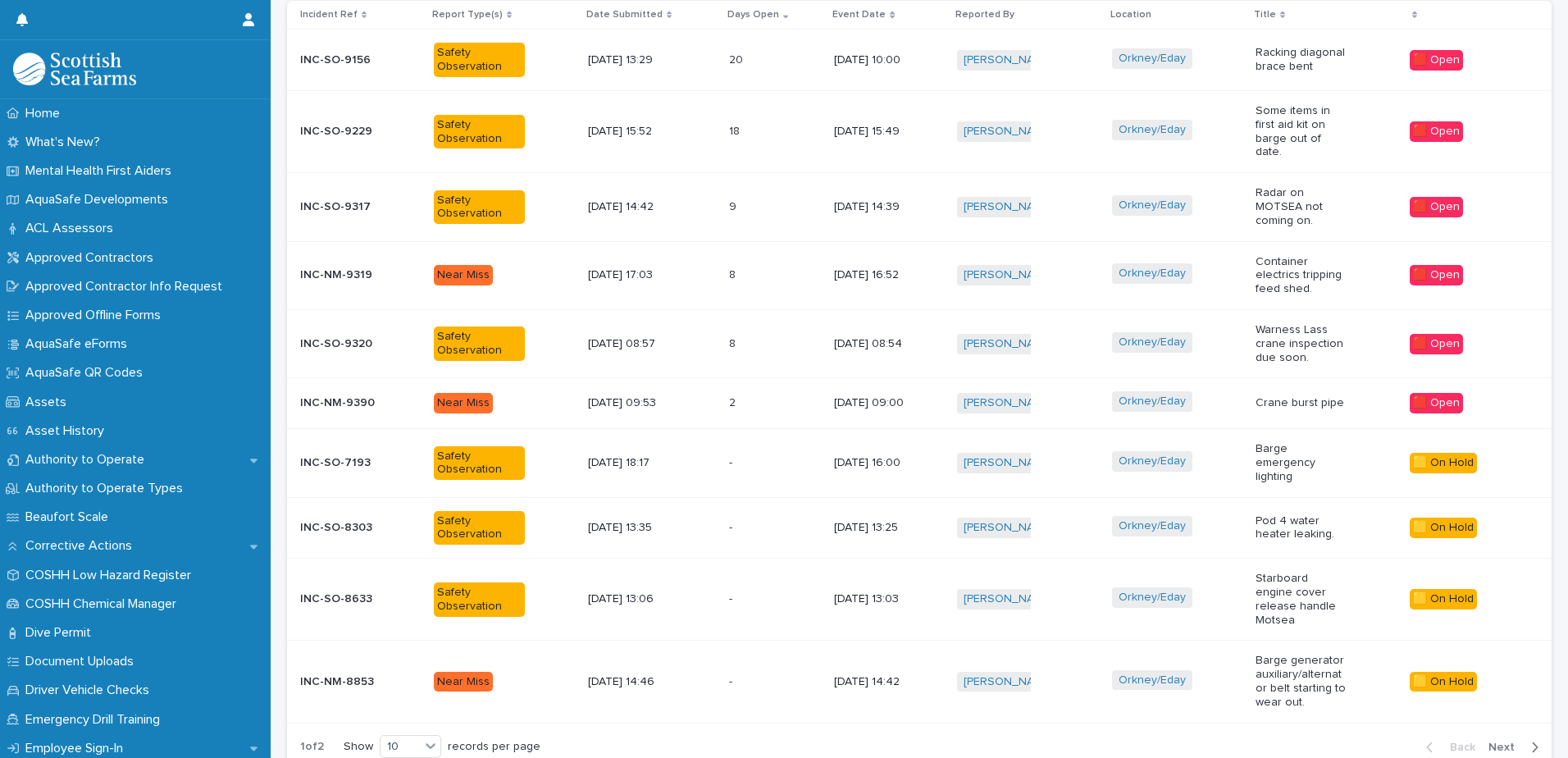
scroll to position [653, 0]
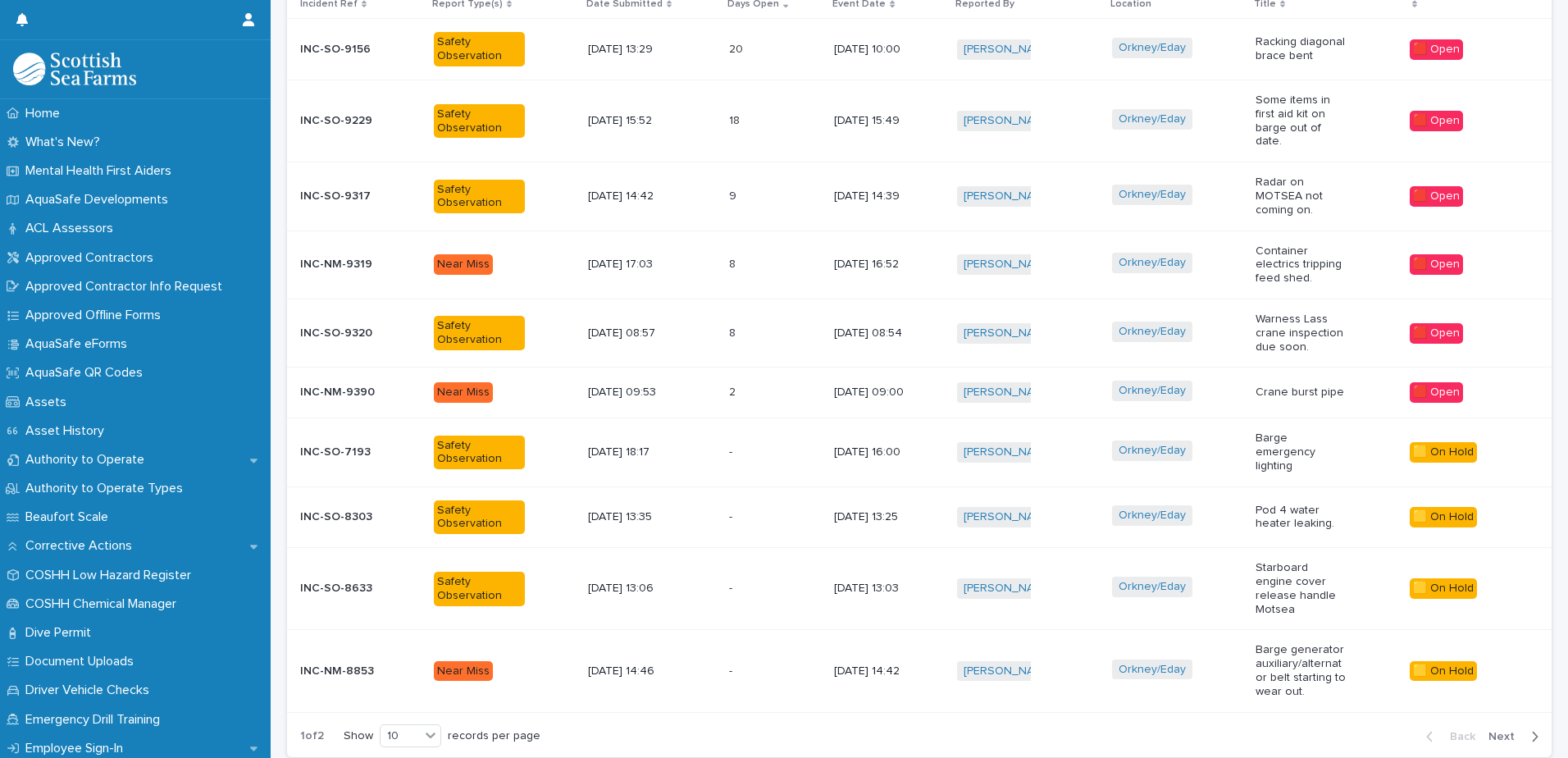
click at [1488, 731] on span "Next" at bounding box center [1506, 736] width 36 height 12
